Goal: Obtain resource: Obtain resource

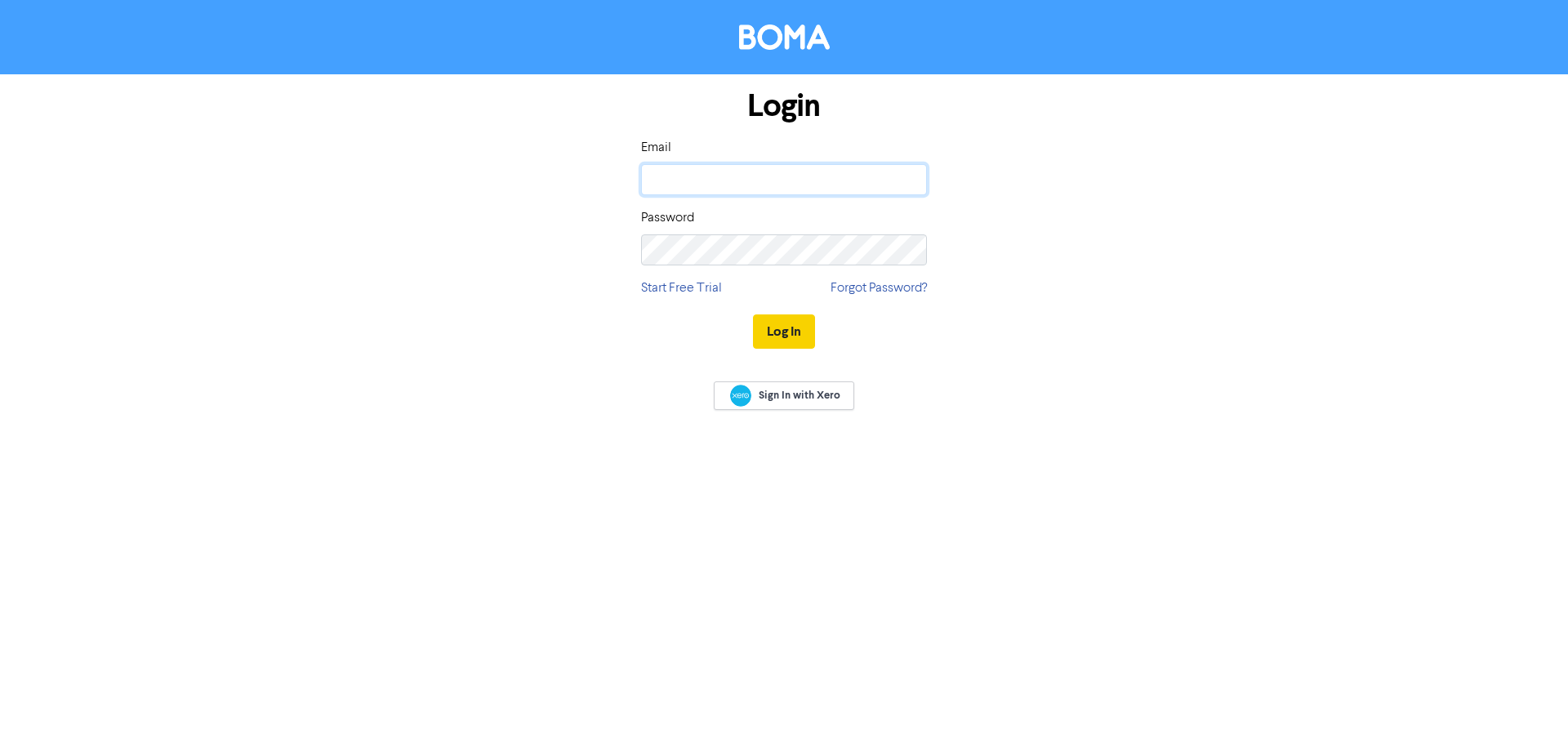
type input "[EMAIL_ADDRESS][PERSON_NAME][DOMAIN_NAME]"
click at [783, 324] on button "Log In" at bounding box center [784, 331] width 62 height 34
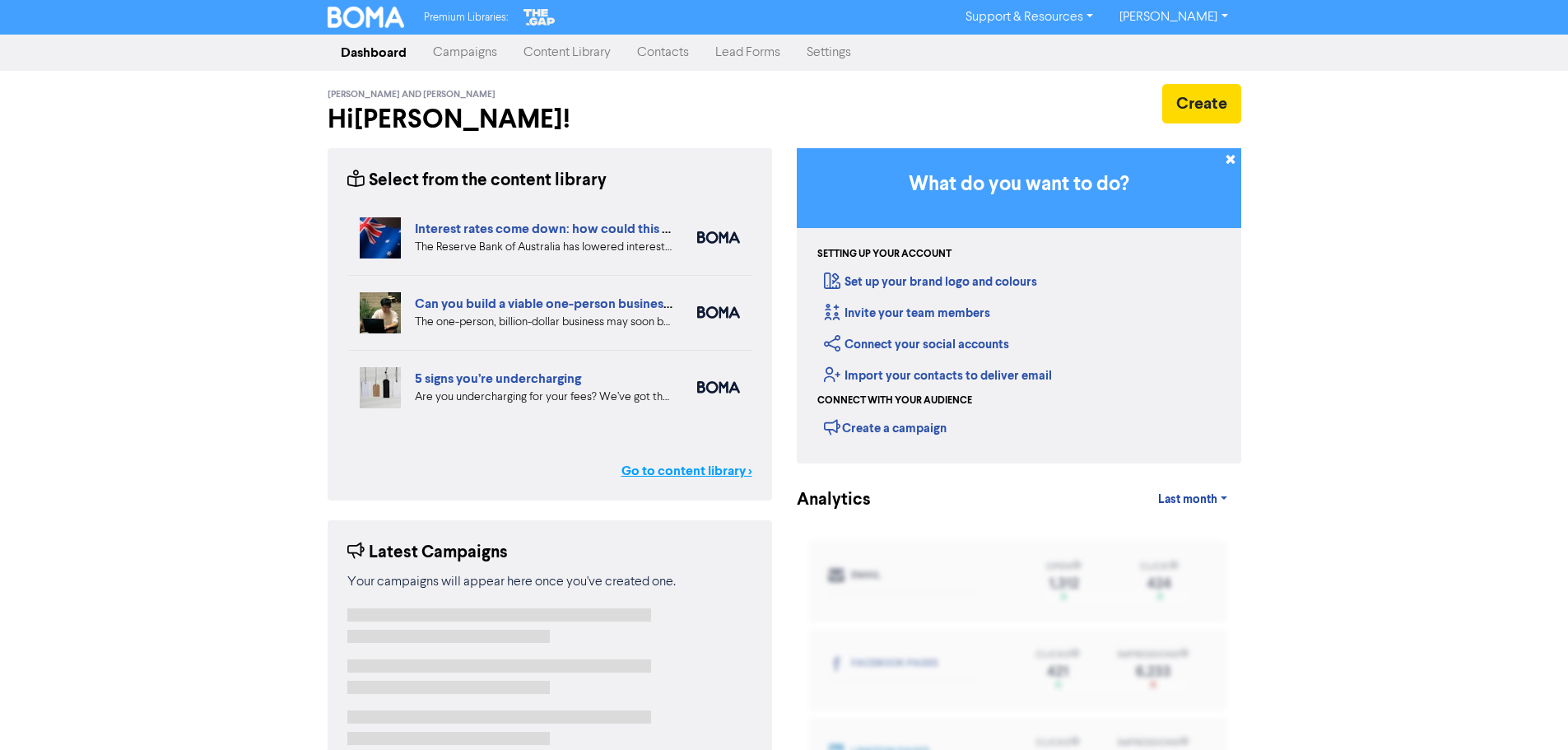
click at [679, 469] on link "Go to content library >" at bounding box center [687, 471] width 131 height 20
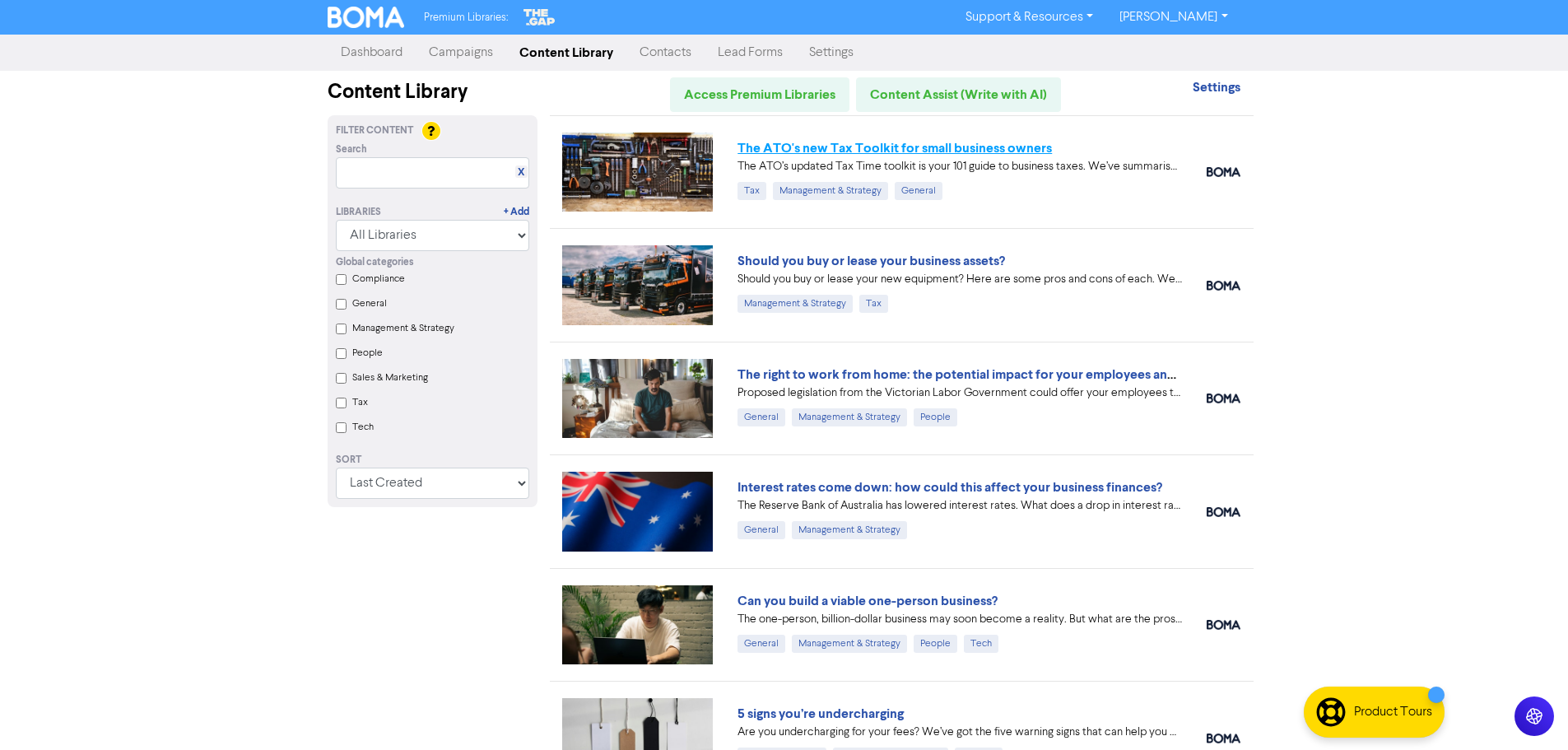
click at [866, 150] on link "The ATO's new Tax Toolkit for small business owners" at bounding box center [895, 147] width 315 height 16
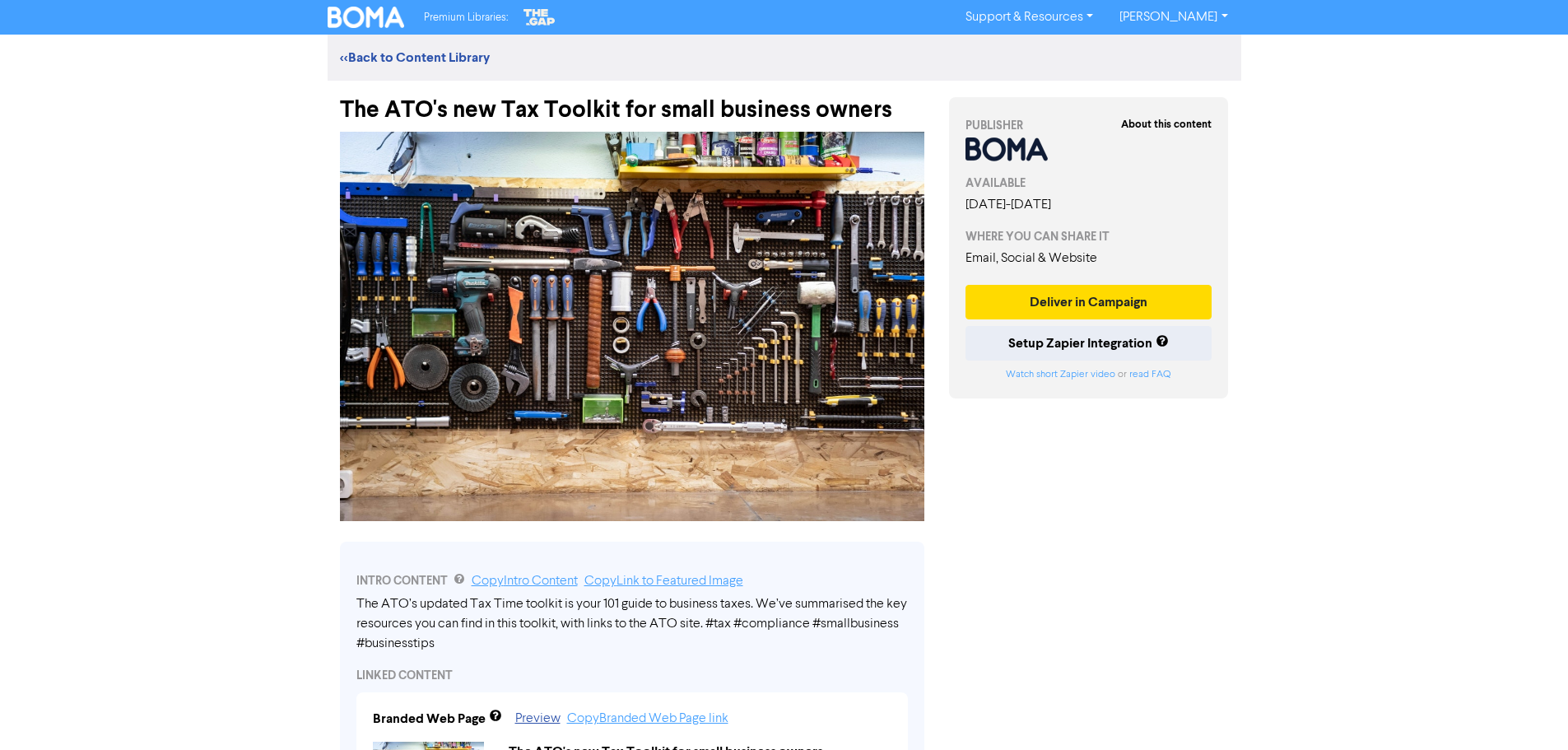
click at [652, 105] on div "The ATO's new Tax Toolkit for small business owners" at bounding box center [631, 102] width 585 height 43
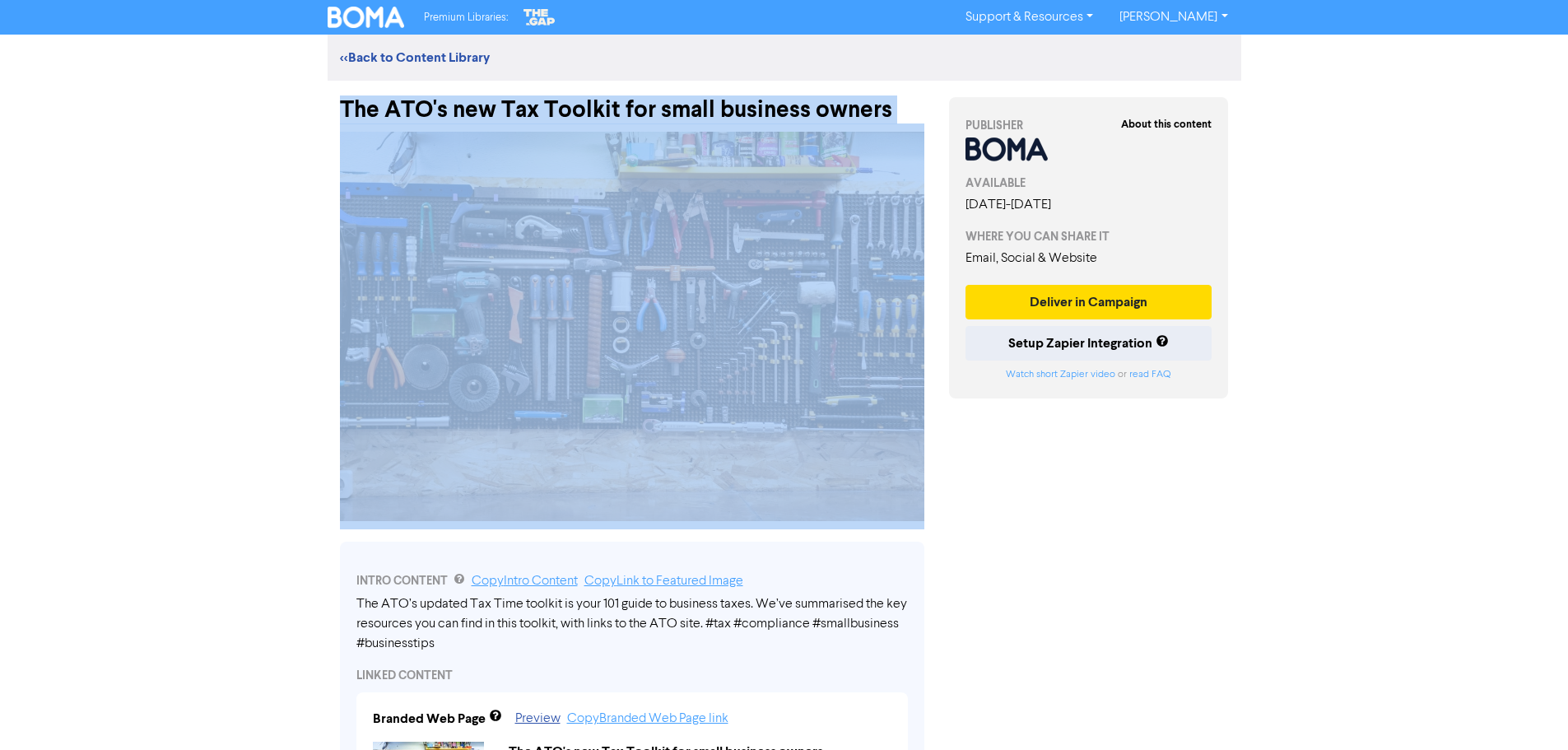
click at [652, 105] on div "The ATO's new Tax Toolkit for small business owners" at bounding box center [631, 102] width 585 height 43
copy div "The ATO's new Tax Toolkit for small business owners"
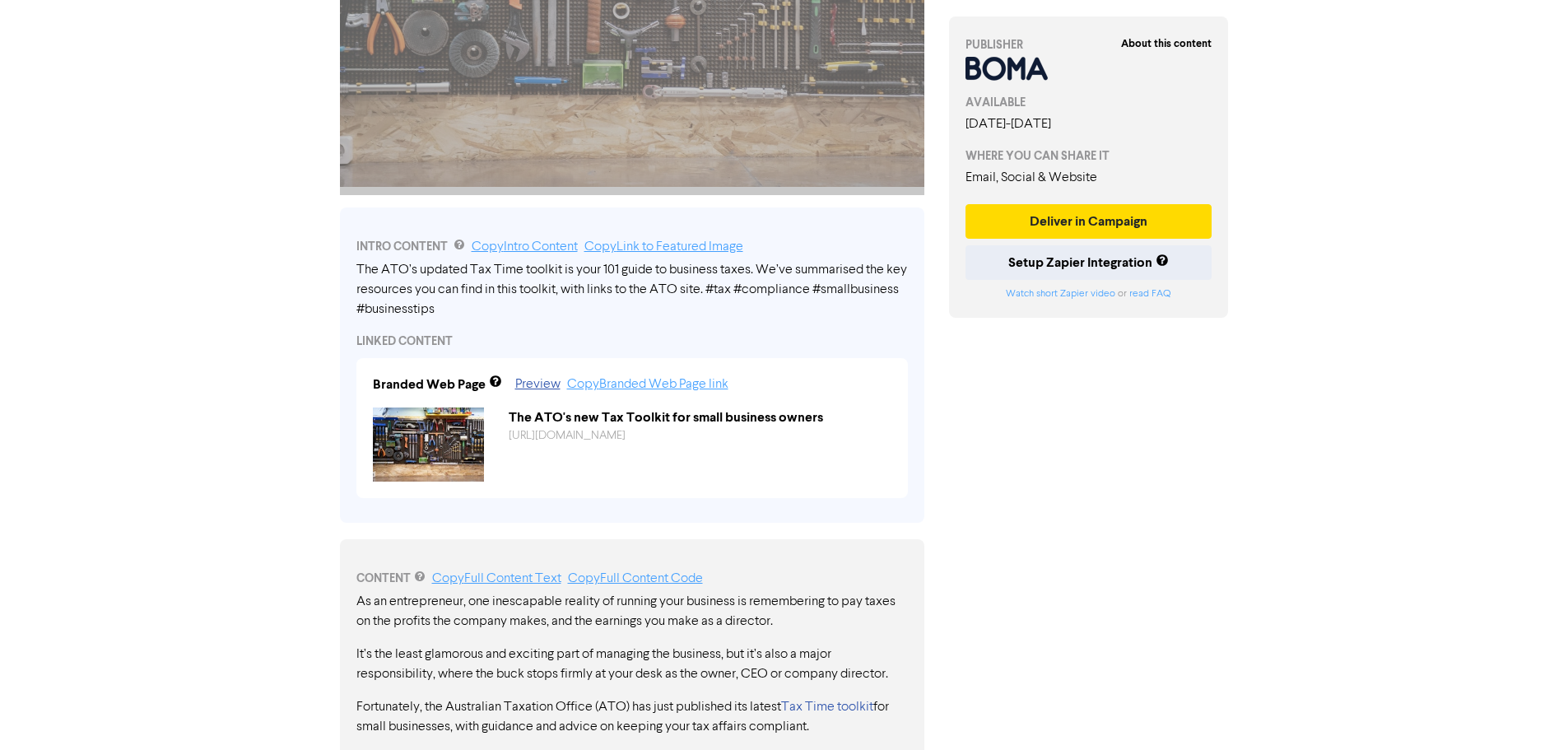
scroll to position [412, 0]
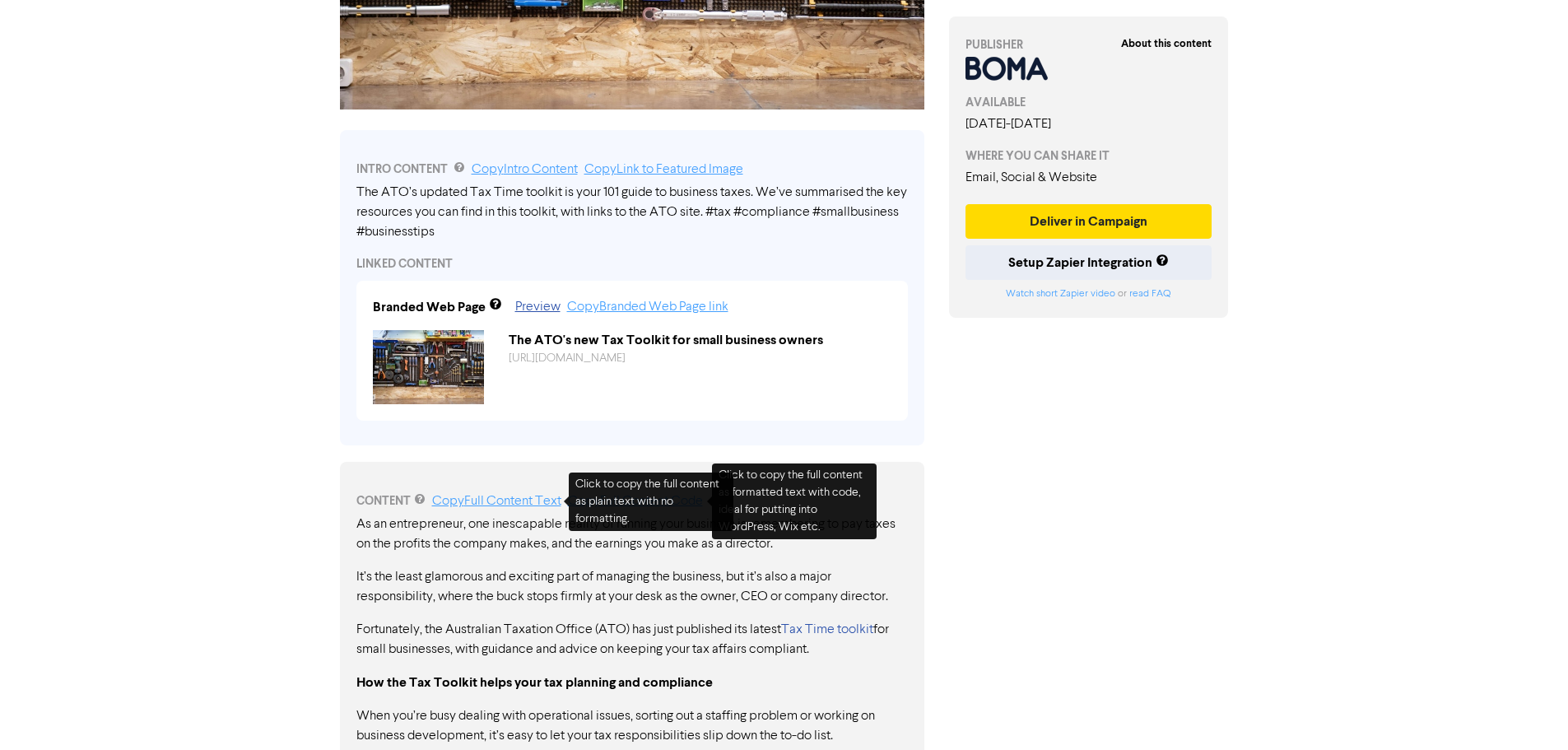
click at [533, 501] on link "Copy Full Content Text" at bounding box center [496, 501] width 129 height 13
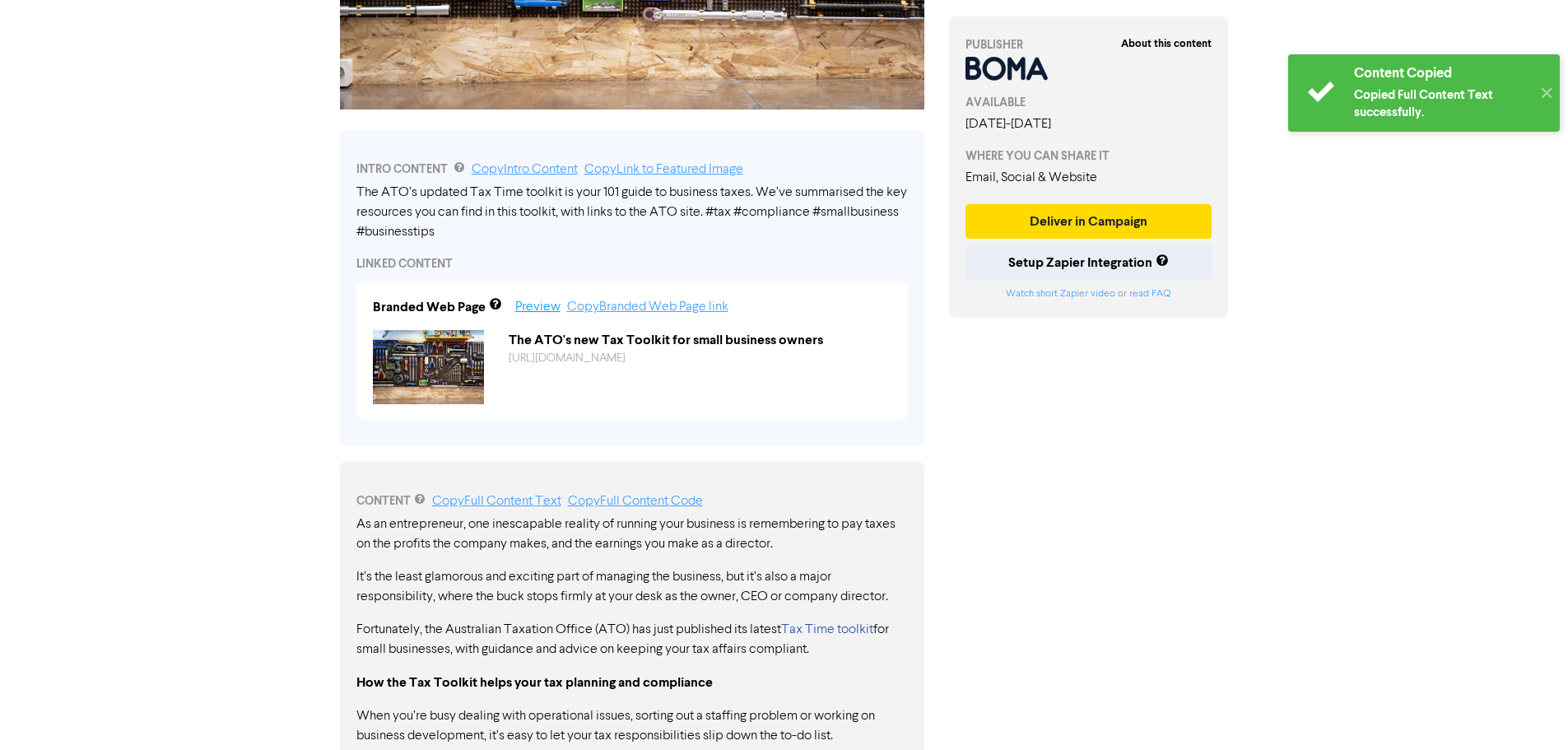
click at [523, 303] on link "Preview" at bounding box center [538, 307] width 46 height 13
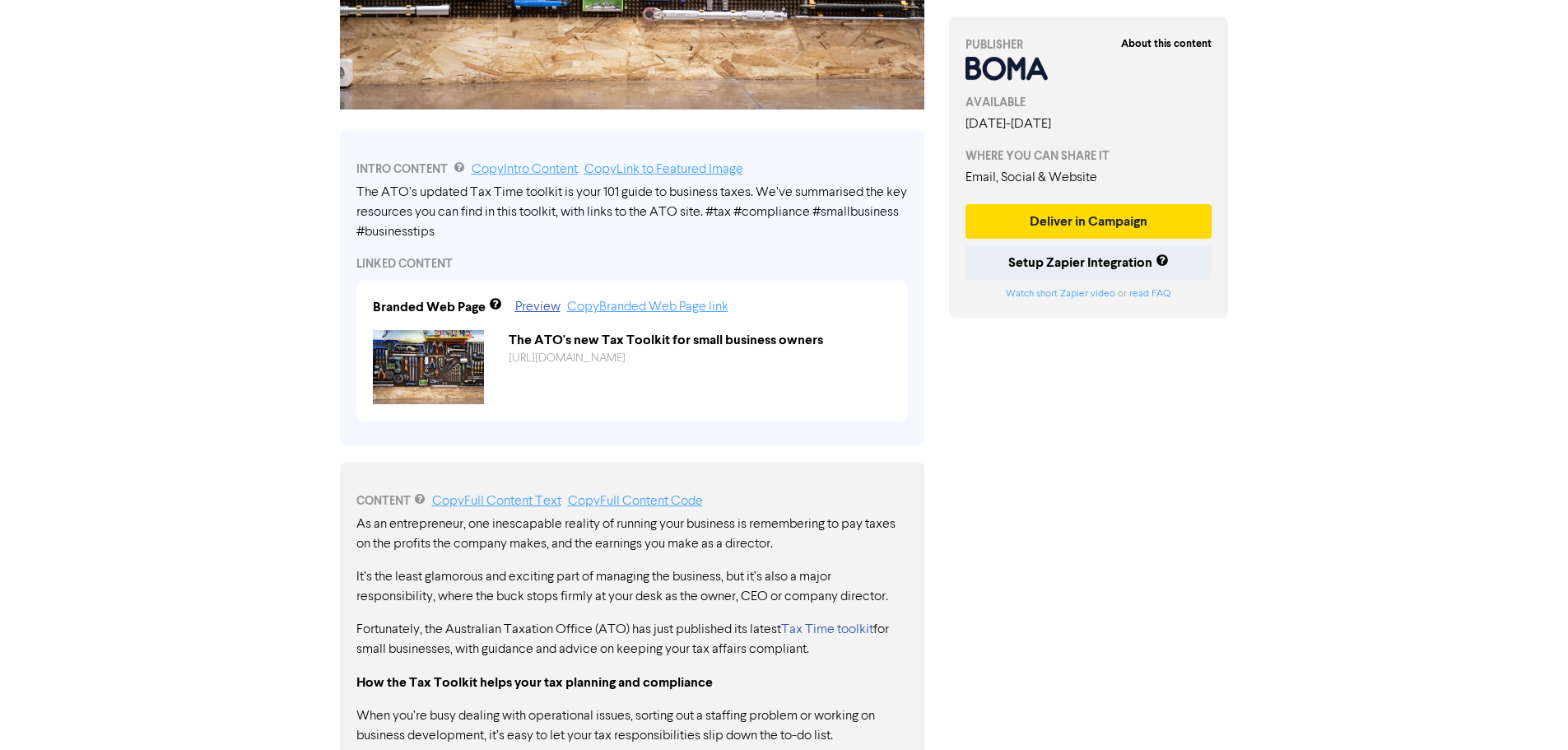
drag, startPoint x: 356, startPoint y: 524, endPoint x: 763, endPoint y: 639, distance: 422.9
click at [819, 653] on p "Fortunately, the Australian Taxation Office (ATO) has just published its latest…" at bounding box center [632, 640] width 552 height 40
click at [451, 601] on p "It’s the least glamorous and exciting part of managing the business, but it’s a…" at bounding box center [632, 587] width 552 height 40
drag, startPoint x: 352, startPoint y: 523, endPoint x: 744, endPoint y: 639, distance: 408.8
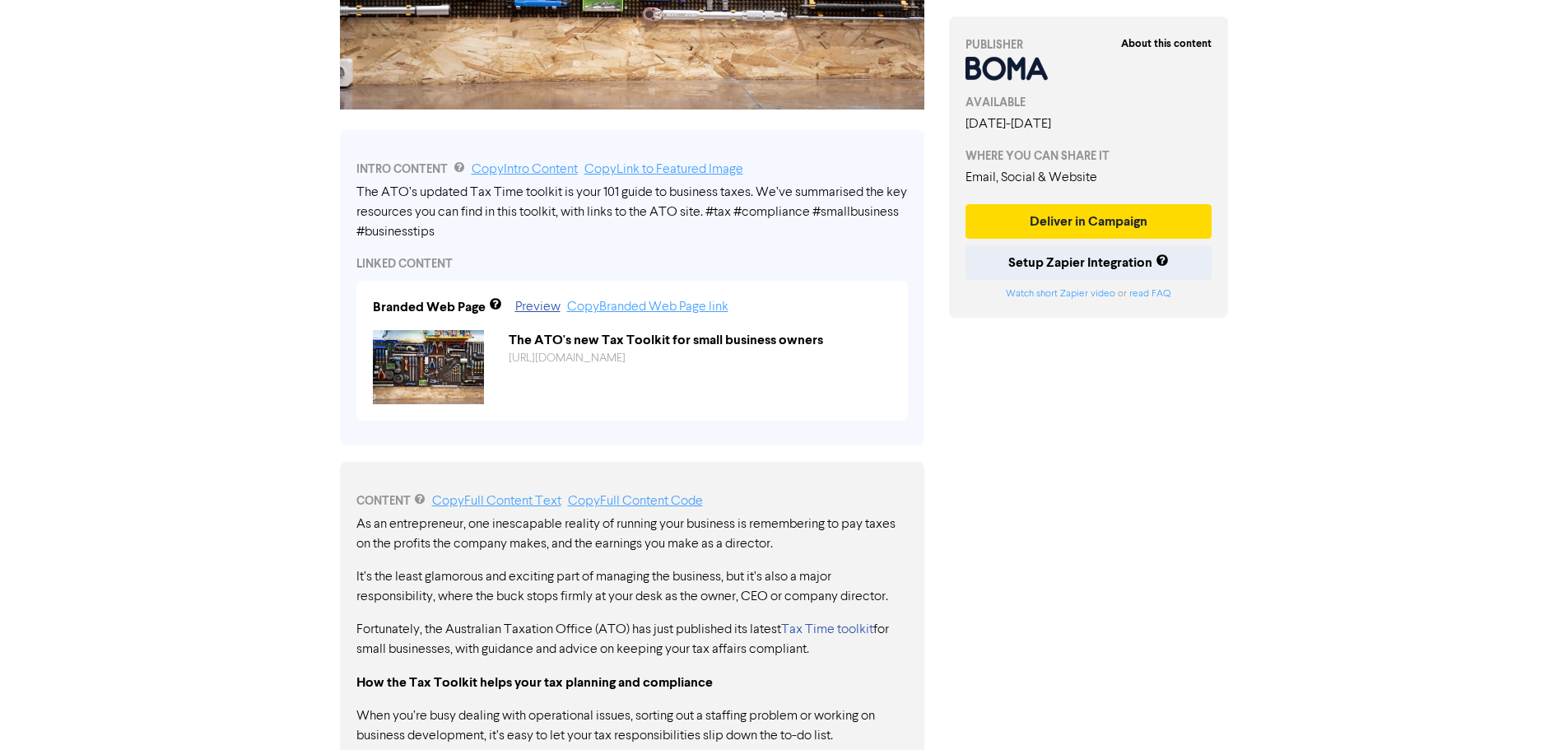
click at [372, 533] on p "As an entrepreneur, one inescapable reality of running your business is remembe…" at bounding box center [632, 534] width 552 height 40
drag, startPoint x: 355, startPoint y: 526, endPoint x: 433, endPoint y: 542, distance: 79.6
click at [491, 581] on p "It’s the least glamorous and exciting part of managing the business, but it’s a…" at bounding box center [632, 587] width 552 height 40
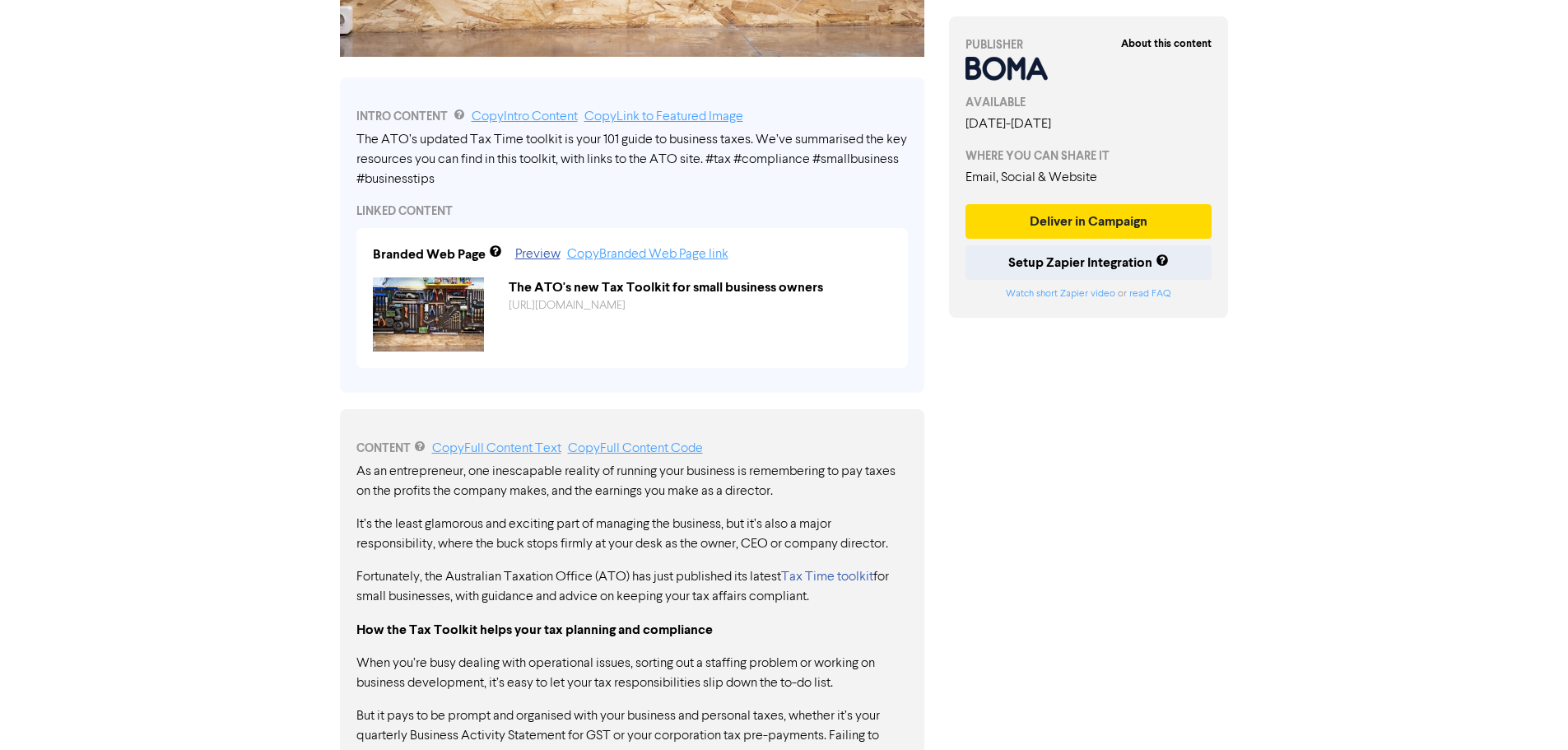
scroll to position [493, 0]
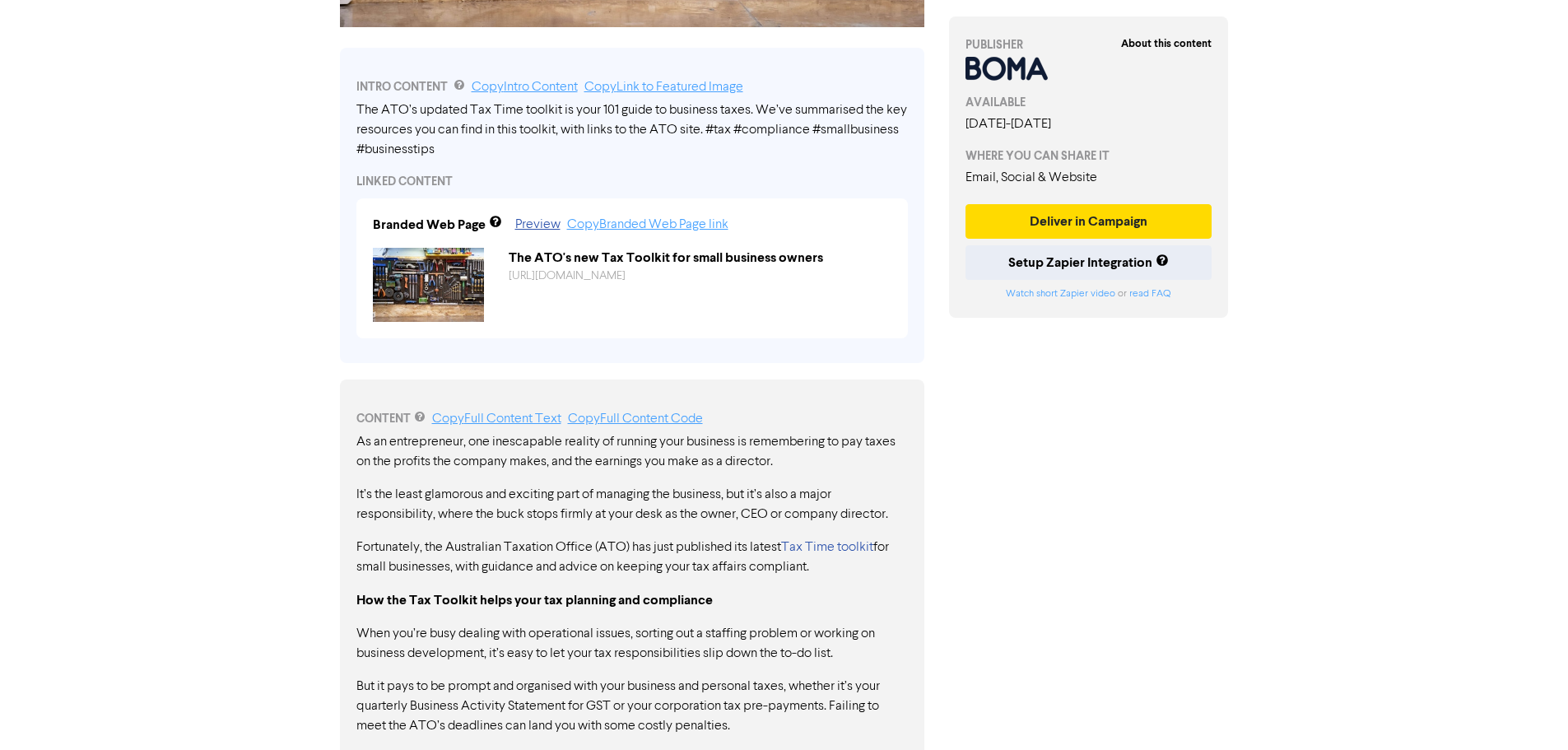
click at [375, 493] on p "It’s the least glamorous and exciting part of managing the business, but it’s a…" at bounding box center [632, 505] width 552 height 40
drag, startPoint x: 356, startPoint y: 442, endPoint x: 467, endPoint y: 460, distance: 112.4
click at [467, 460] on p "As an entrepreneur, one inescapable reality of running your business is remembe…" at bounding box center [632, 452] width 552 height 40
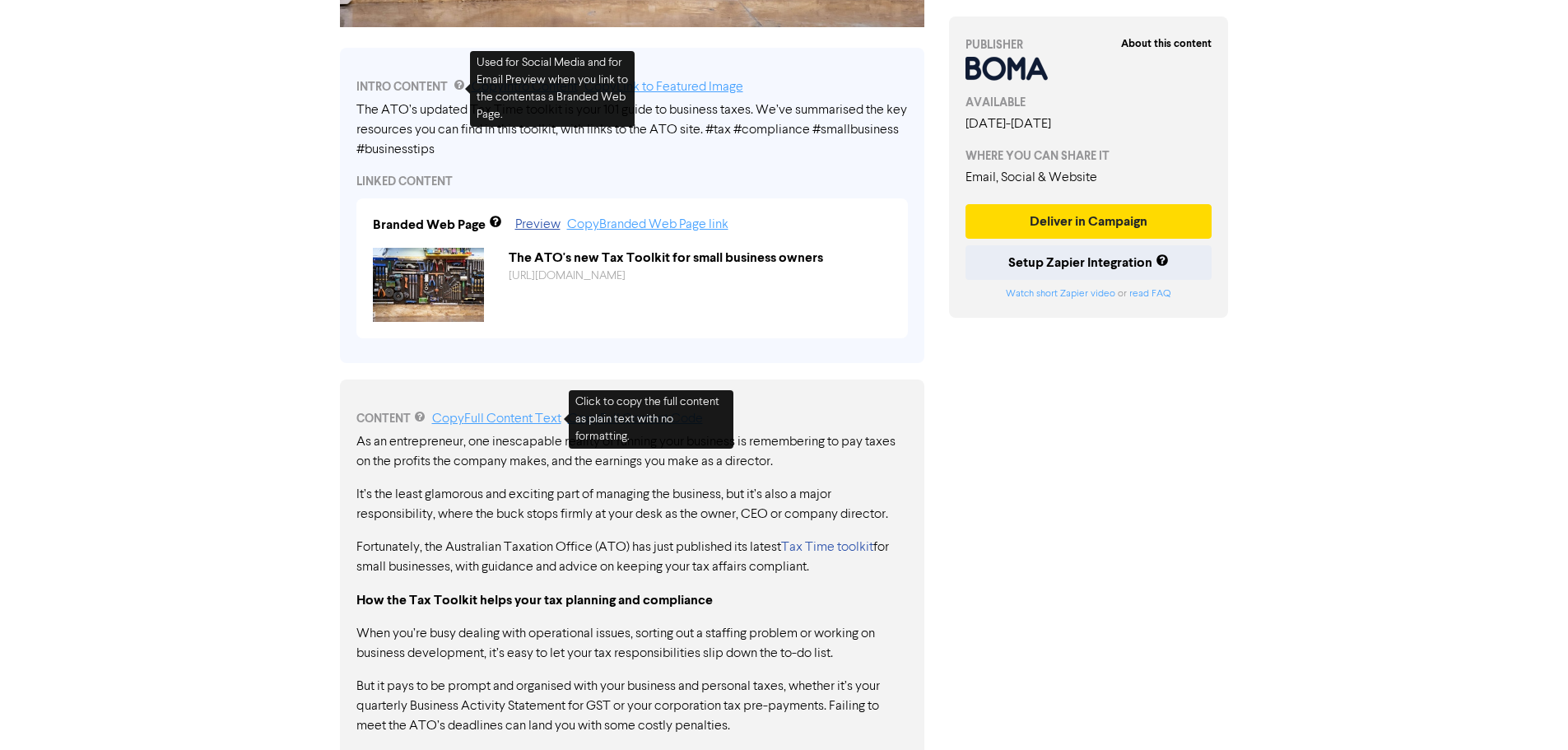
click at [541, 425] on link "Copy Full Content Text" at bounding box center [496, 419] width 129 height 13
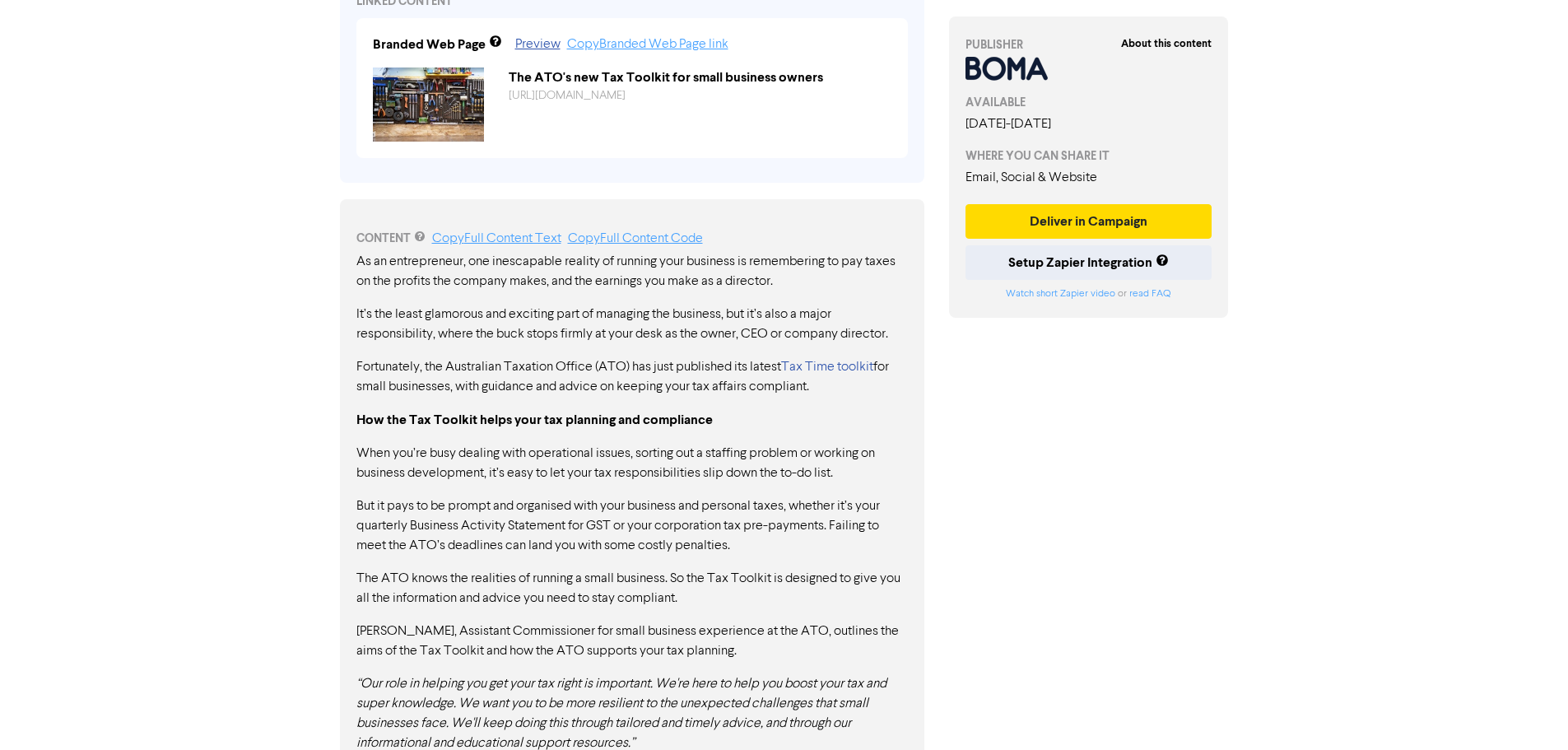
scroll to position [633, 0]
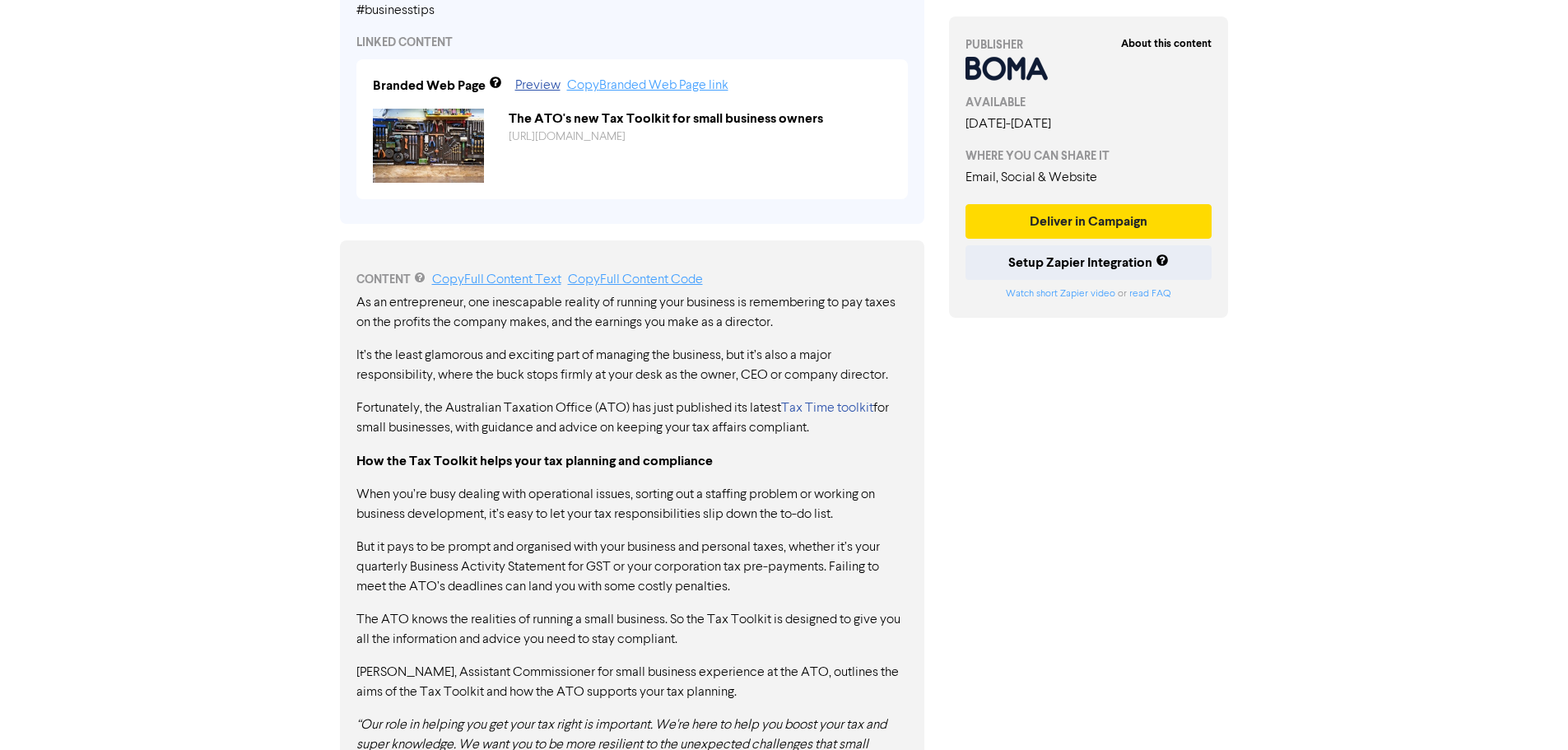
drag, startPoint x: 881, startPoint y: 406, endPoint x: 778, endPoint y: 417, distance: 103.6
click at [776, 420] on p "Fortunately, the Australian Taxation Office (ATO) has just published its latest…" at bounding box center [632, 418] width 552 height 40
click at [798, 411] on link "Tax Time toolkit" at bounding box center [826, 408] width 92 height 13
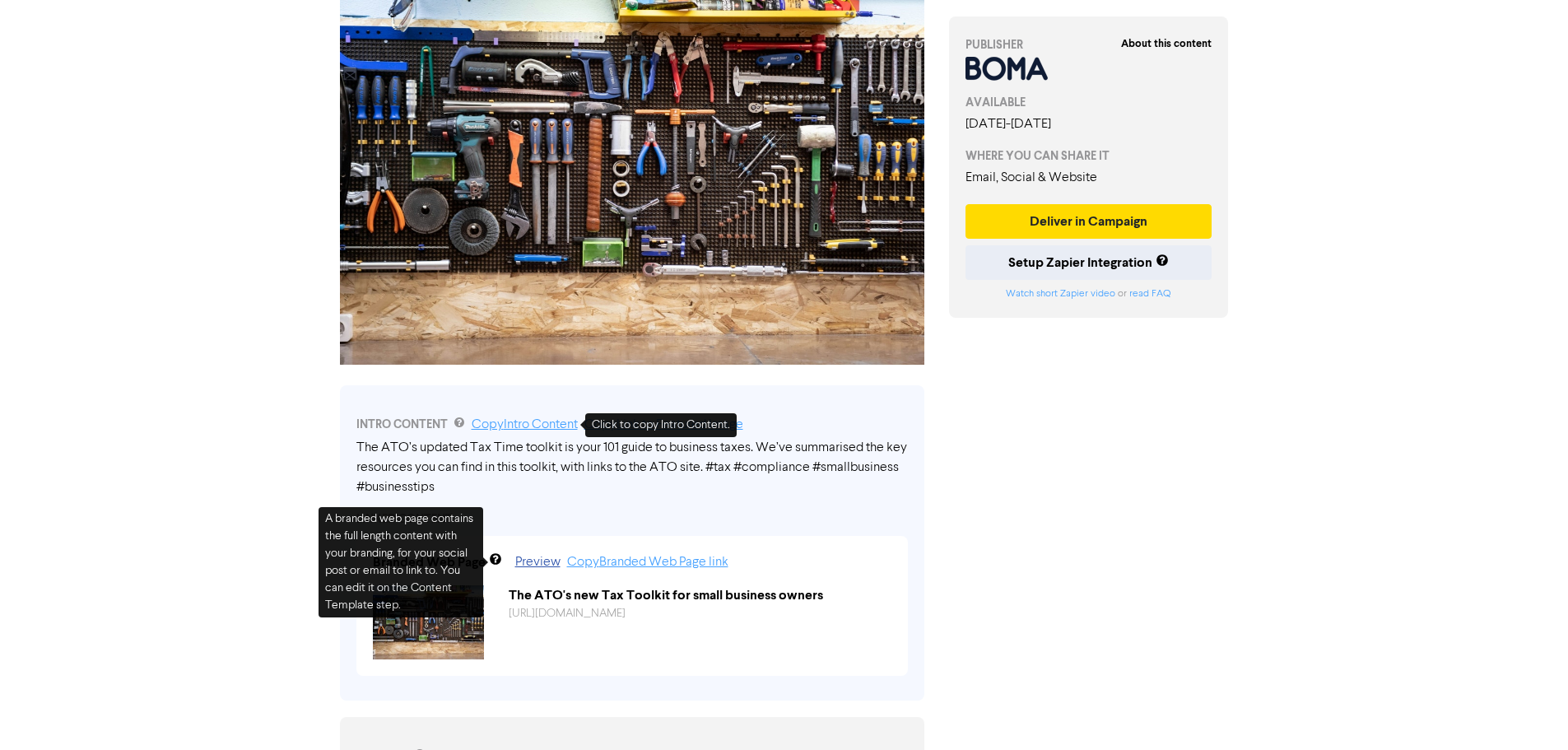
scroll to position [139, 0]
